Goal: Information Seeking & Learning: Learn about a topic

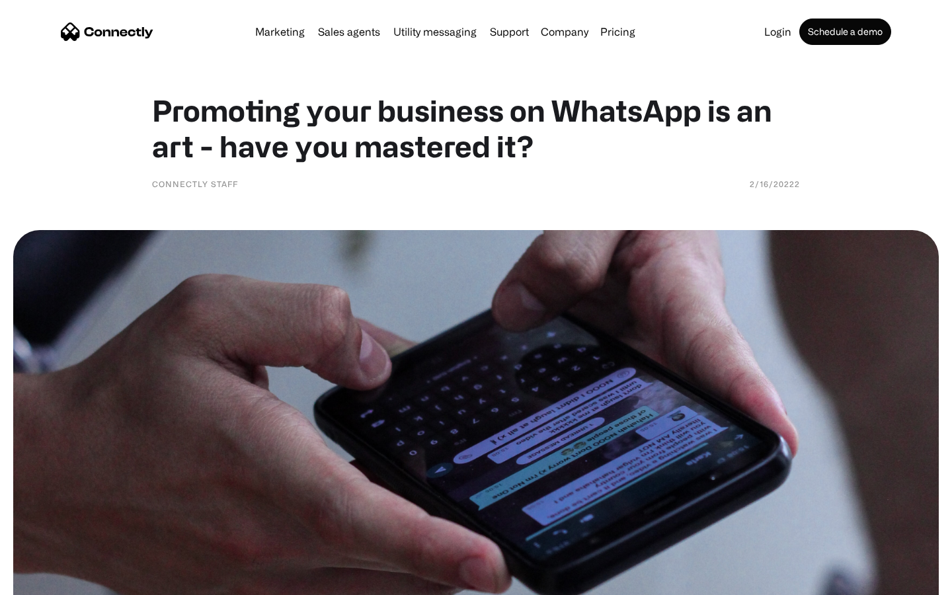
scroll to position [1308, 0]
